Goal: Transaction & Acquisition: Purchase product/service

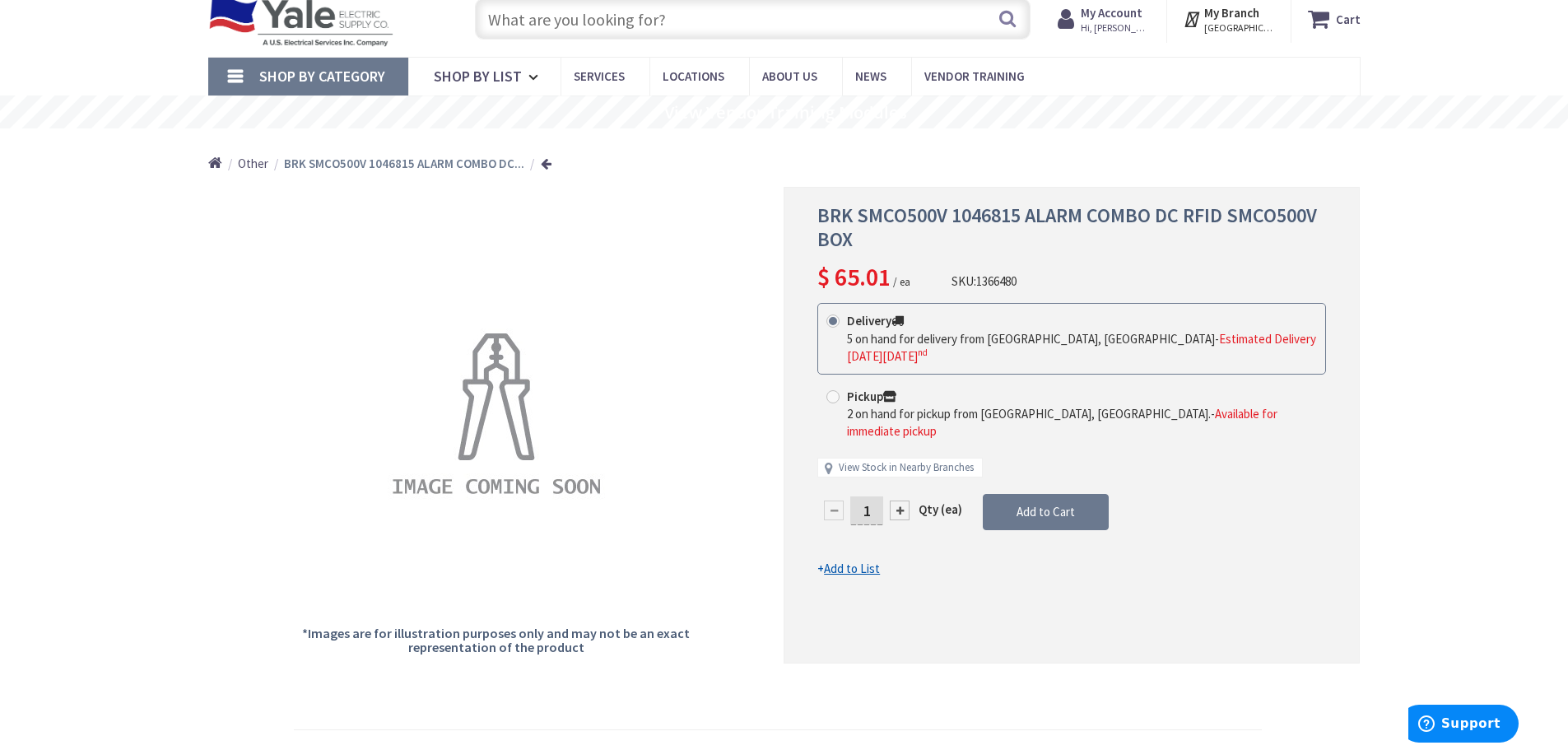
scroll to position [83, 0]
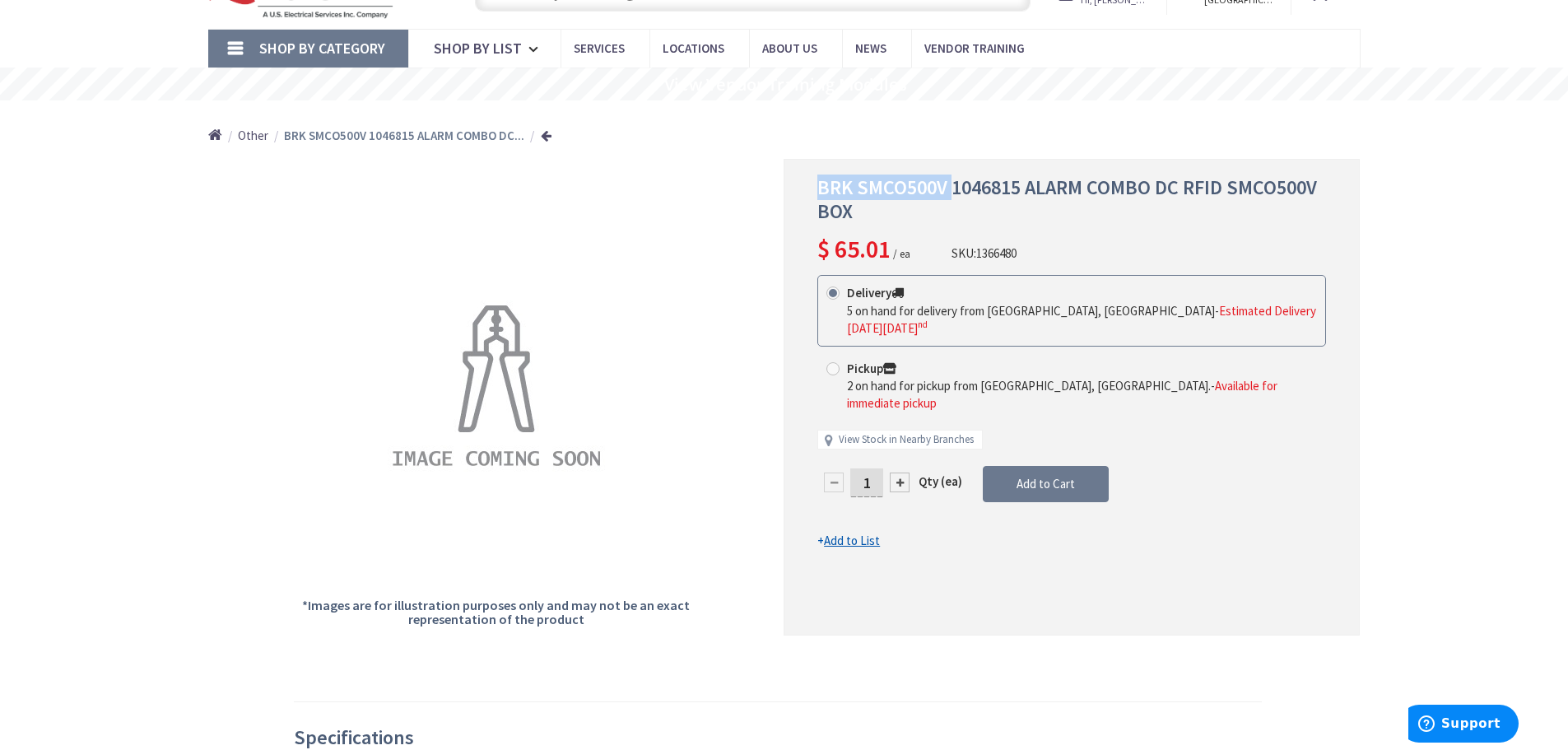
drag, startPoint x: 952, startPoint y: 185, endPoint x: 815, endPoint y: 186, distance: 137.0
click at [815, 186] on div "BRK SMCO500V 1046815 ALARM COMBO DC RFID SMCO500V BOX $ 65.01 / ea SKU: 1366480…" at bounding box center [1072, 397] width 576 height 477
copy span "BRK SMCO500V"
click at [901, 473] on div at bounding box center [899, 482] width 20 height 20
type input "2"
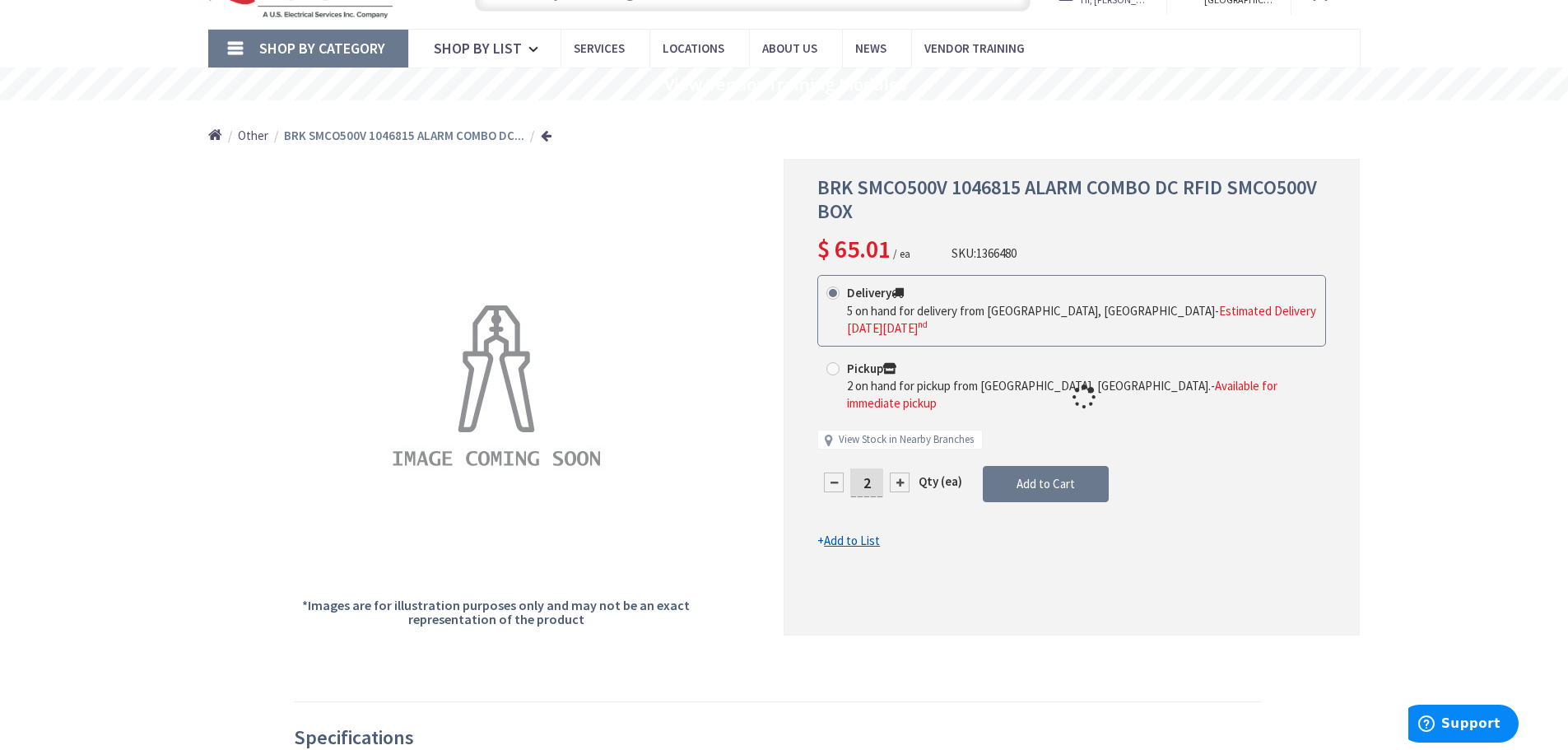
click at [901, 449] on div at bounding box center [1072, 397] width 575 height 475
click at [901, 448] on div at bounding box center [1072, 397] width 575 height 475
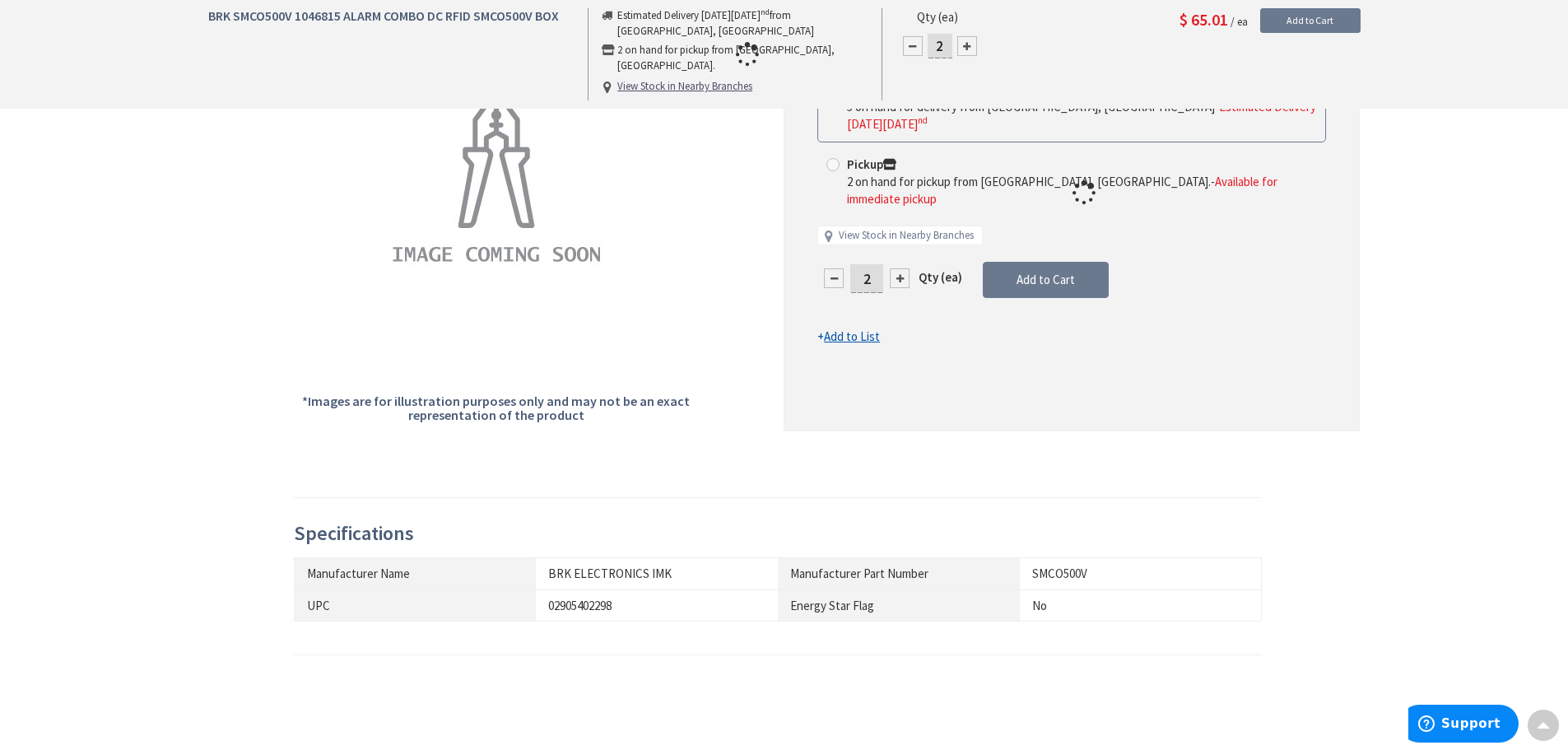
scroll to position [0, 0]
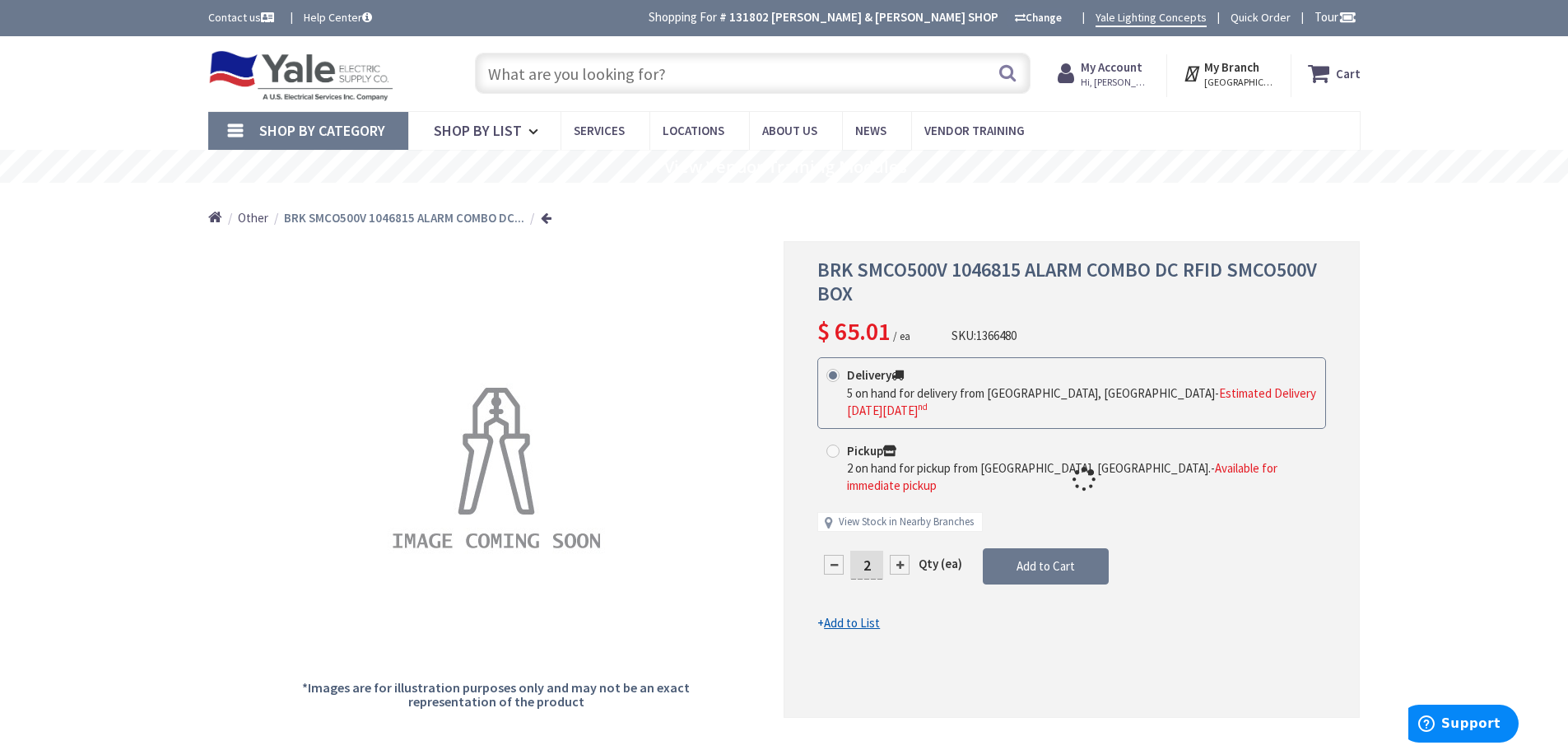
click at [901, 531] on div at bounding box center [1072, 480] width 575 height 475
click at [872, 528] on div at bounding box center [1072, 480] width 575 height 475
click at [898, 531] on div at bounding box center [1072, 480] width 575 height 475
